Goal: Task Accomplishment & Management: Use online tool/utility

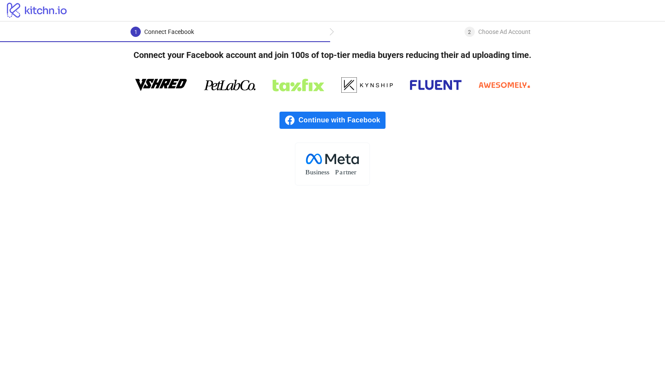
click at [350, 122] on span "Continue with Facebook" at bounding box center [341, 120] width 87 height 17
